Goal: Communication & Community: Answer question/provide support

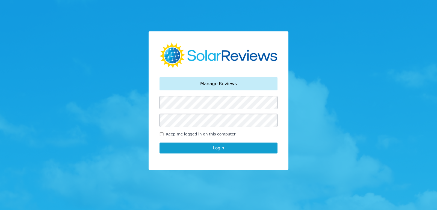
click at [159, 142] on button "Login" at bounding box center [218, 147] width 118 height 11
click at [216, 147] on button "Login" at bounding box center [218, 147] width 118 height 11
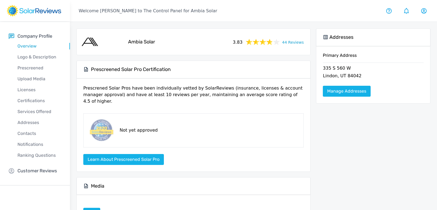
click at [43, 169] on p "Customer Reviews" at bounding box center [37, 170] width 40 height 7
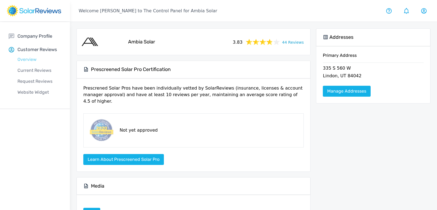
click at [31, 61] on p "Overview" at bounding box center [39, 59] width 61 height 7
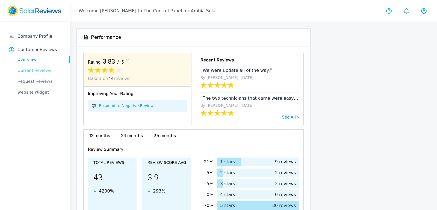
click at [34, 70] on p "Current Reviews" at bounding box center [39, 70] width 61 height 7
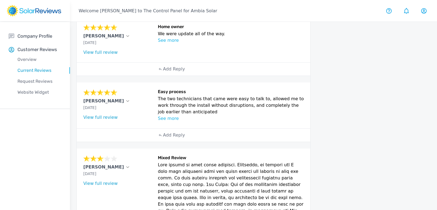
scroll to position [68, 0]
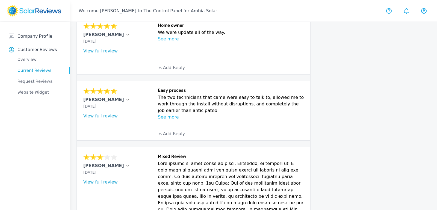
drag, startPoint x: 158, startPoint y: 95, endPoint x: 183, endPoint y: 109, distance: 28.8
click at [183, 109] on p "The two technicians that came were easy to talk to, allowed me to work through …" at bounding box center [231, 104] width 146 height 20
copy p "The two technicians that came were easy to talk to, allowed me to work through …"
click at [105, 114] on link "View full review" at bounding box center [100, 115] width 34 height 5
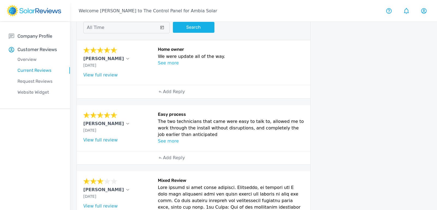
scroll to position [43, 0]
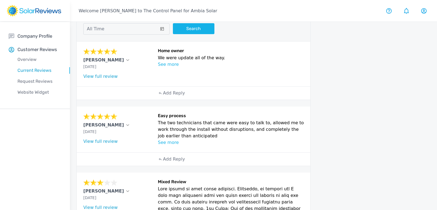
click at [179, 57] on p "We were update all of the way." at bounding box center [231, 58] width 146 height 7
copy div "We were update all of the way."
click at [91, 75] on link "View full review" at bounding box center [100, 76] width 34 height 5
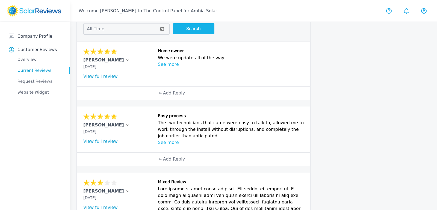
click at [101, 58] on div "[PERSON_NAME]" at bounding box center [118, 60] width 71 height 7
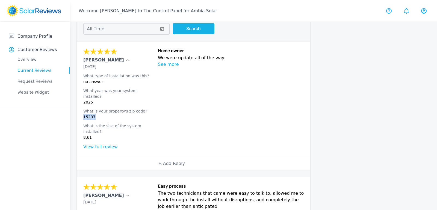
drag, startPoint x: 95, startPoint y: 108, endPoint x: 82, endPoint y: 110, distance: 13.6
click at [82, 110] on div "[PERSON_NAME] N [DATE] What type of installation was this? no answer What year …" at bounding box center [193, 98] width 233 height 115
copy p "15237"
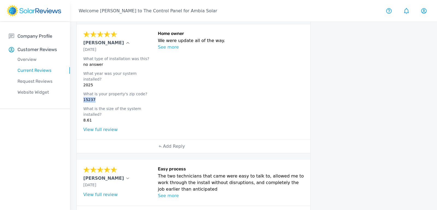
scroll to position [0, 0]
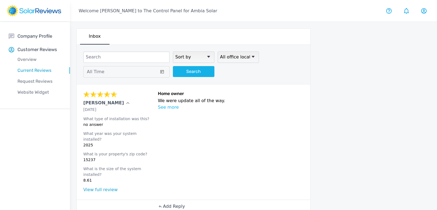
click at [172, 203] on p "Add Reply" at bounding box center [174, 206] width 22 height 7
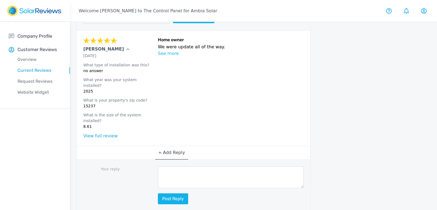
scroll to position [55, 0]
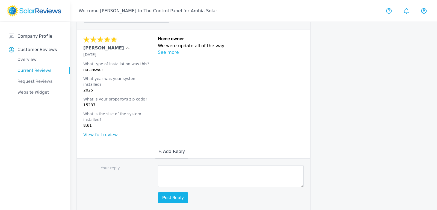
click at [186, 165] on textarea at bounding box center [231, 176] width 146 height 22
paste textarea "Thank you for the feedback! We’re glad to hear you felt informed and updated th…"
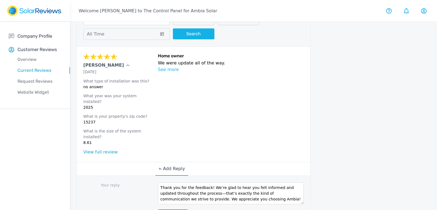
scroll to position [38, 0]
type textarea "Thank you for the feedback! We’re glad to hear you felt informed and updated th…"
click at [177, 209] on button "Post reply" at bounding box center [173, 214] width 30 height 11
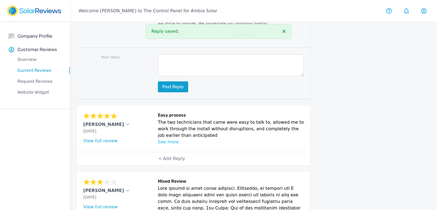
scroll to position [211, 0]
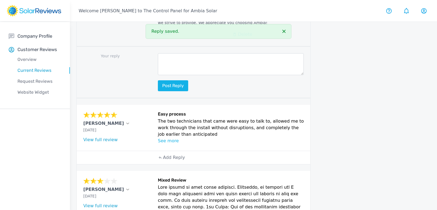
drag, startPoint x: 158, startPoint y: 107, endPoint x: 185, endPoint y: 121, distance: 31.0
click at [185, 122] on p "The two technicians that came were easy to talk to, allowed me to work through …" at bounding box center [231, 128] width 146 height 20
copy p "The two technicians that came were easy to talk to, allowed me to work through …"
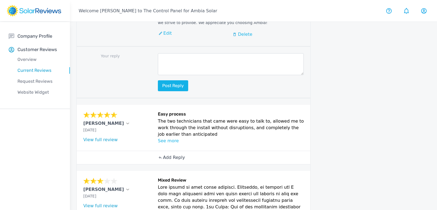
click at [170, 154] on p "Add Reply" at bounding box center [174, 157] width 22 height 7
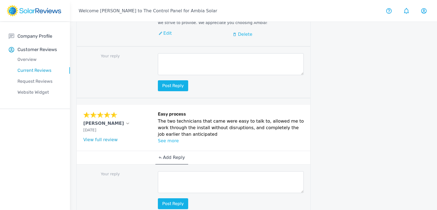
click at [185, 171] on textarea at bounding box center [231, 182] width 146 height 22
paste textarea "Thank you for the thoughtful review! We’re glad to hear the technicians made th…"
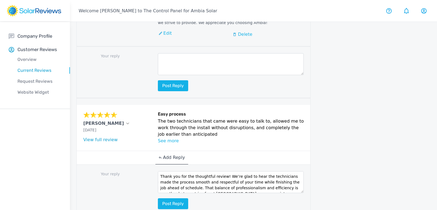
scroll to position [3, 0]
drag, startPoint x: 179, startPoint y: 171, endPoint x: 195, endPoint y: 175, distance: 16.3
click at [195, 175] on textarea "Thank you for the thoughtful review! We’re glad to hear the technicians made th…" at bounding box center [231, 182] width 146 height 22
click at [265, 171] on textarea "Thank you for the thoughtful review! We’re glad to hear the technicians made th…" at bounding box center [231, 182] width 146 height 22
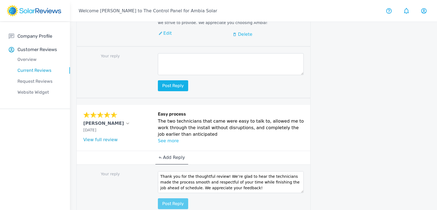
type textarea "Thank you for the thoughtful review! We’re glad to hear the technicians made th…"
click at [172, 198] on button "Post reply" at bounding box center [173, 203] width 30 height 11
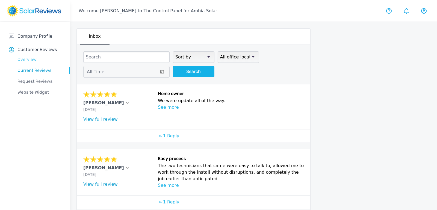
click at [41, 56] on p "Overview" at bounding box center [39, 59] width 61 height 7
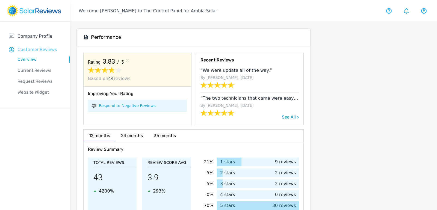
click at [47, 49] on p "Customer Reviews" at bounding box center [37, 49] width 40 height 7
click at [103, 105] on link "Respond to Negative Reviews" at bounding box center [127, 106] width 57 height 6
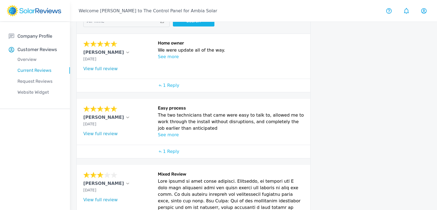
scroll to position [306, 0]
